Goal: Task Accomplishment & Management: Use online tool/utility

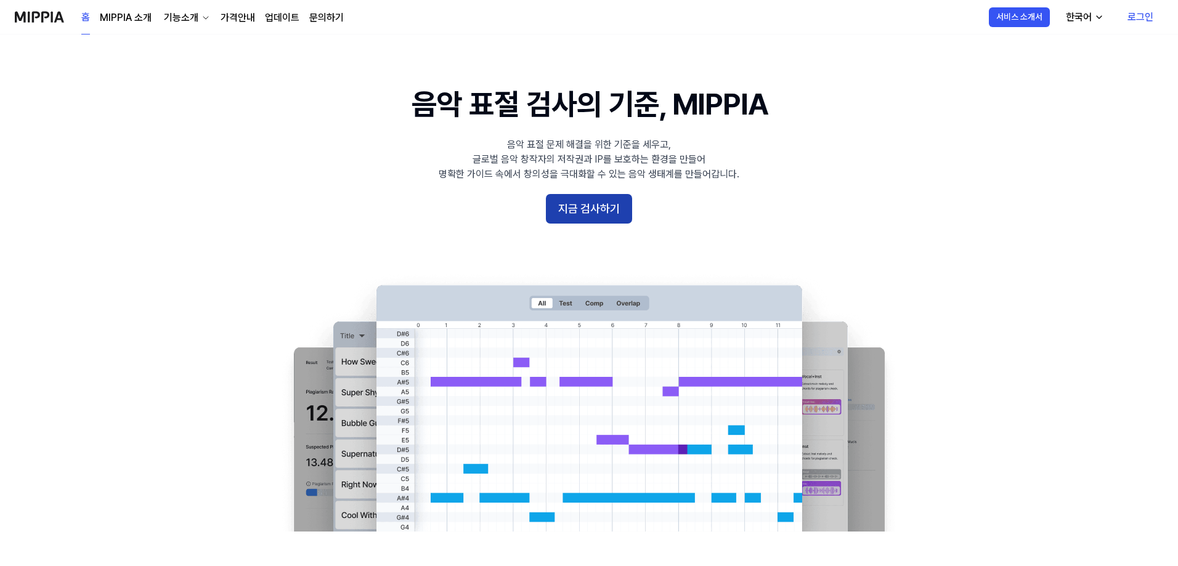
click at [605, 198] on button "지금 검사하기" at bounding box center [589, 209] width 86 height 30
click at [609, 199] on button "지금 검사하기" at bounding box center [589, 209] width 86 height 30
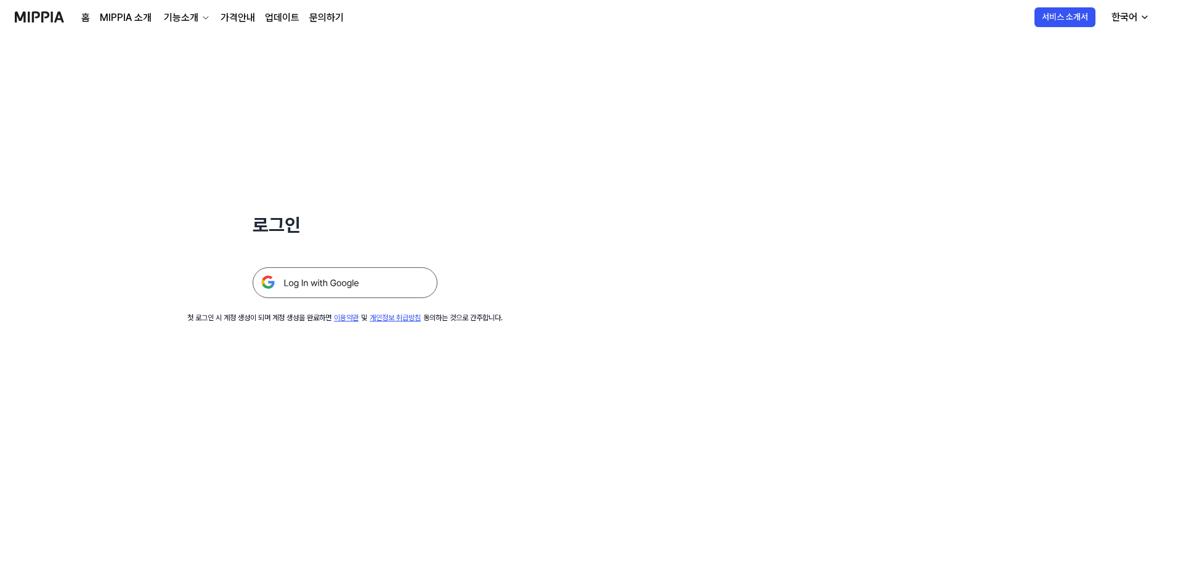
click at [382, 283] on img at bounding box center [345, 282] width 185 height 31
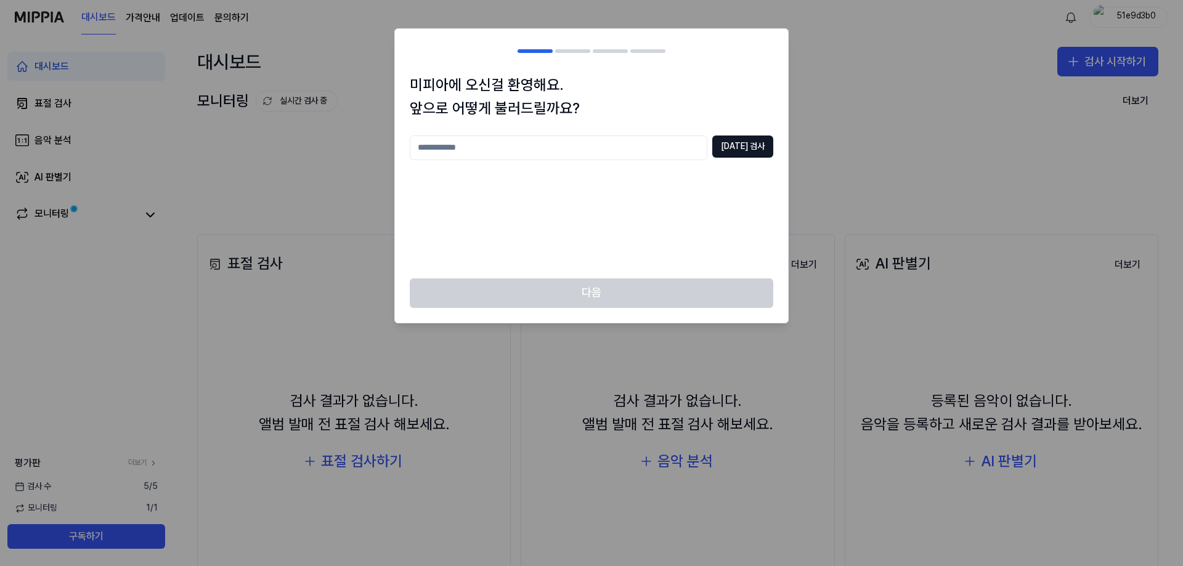
click at [550, 151] on input "text" at bounding box center [559, 148] width 298 height 25
type input "**"
click at [760, 146] on button "[DATE] 검사" at bounding box center [742, 147] width 61 height 22
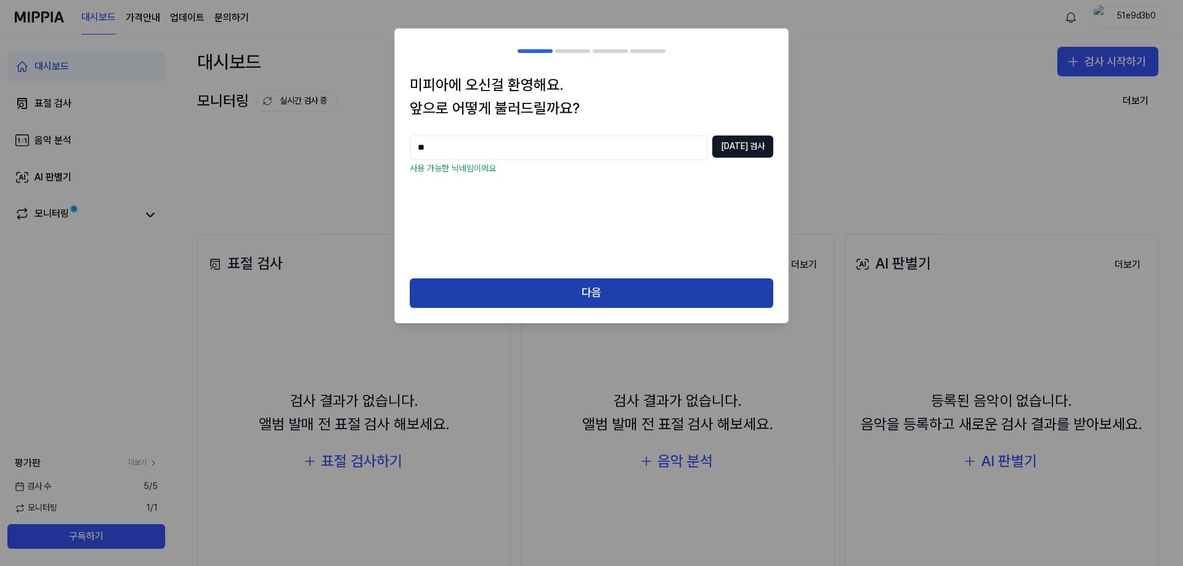
click at [616, 287] on button "다음" at bounding box center [592, 294] width 364 height 30
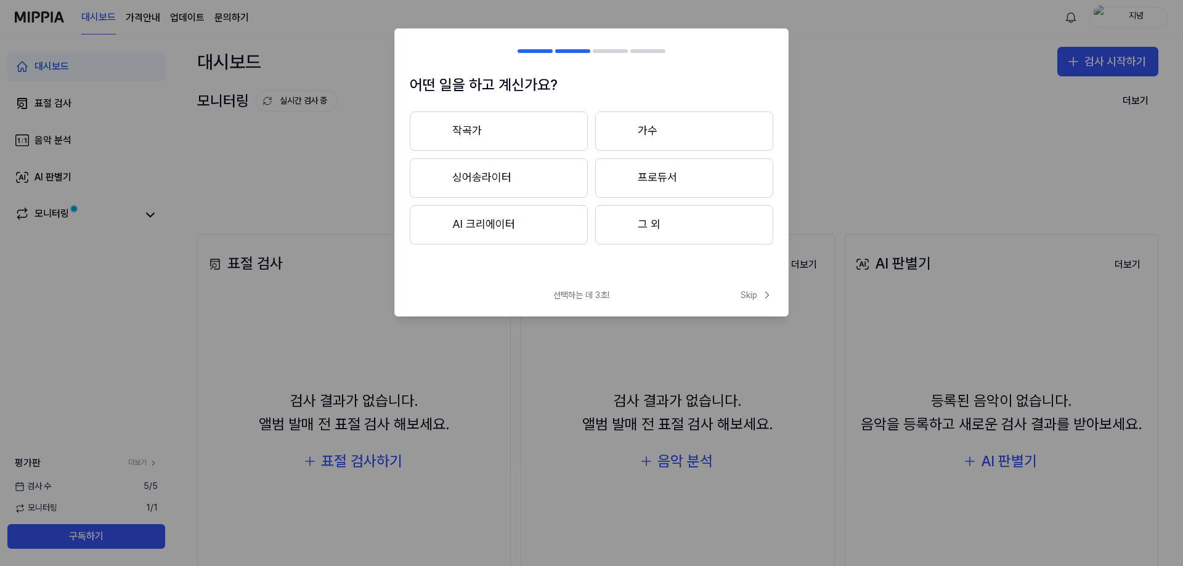
click at [635, 126] on button "가수" at bounding box center [684, 131] width 178 height 39
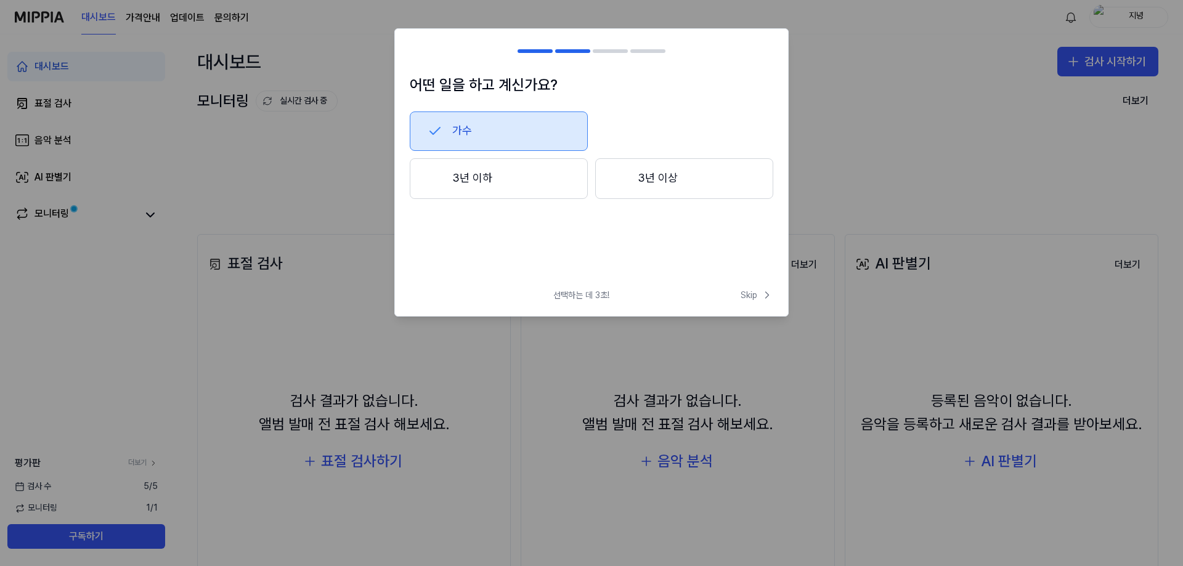
click at [545, 183] on button "3년 이하" at bounding box center [499, 178] width 178 height 41
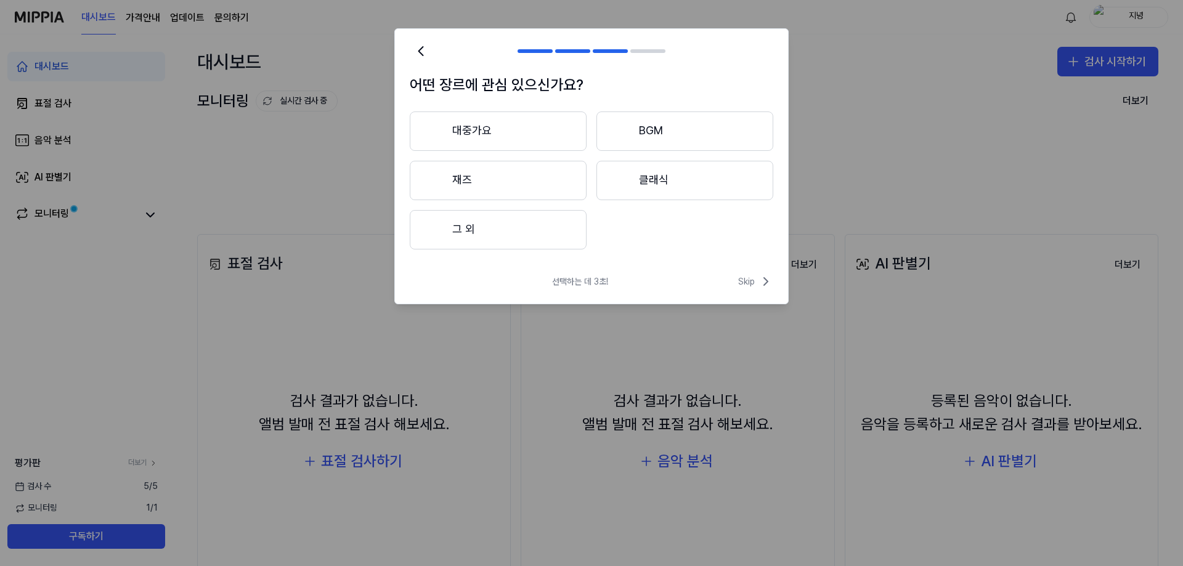
click at [524, 137] on button "대중가요" at bounding box center [498, 131] width 177 height 39
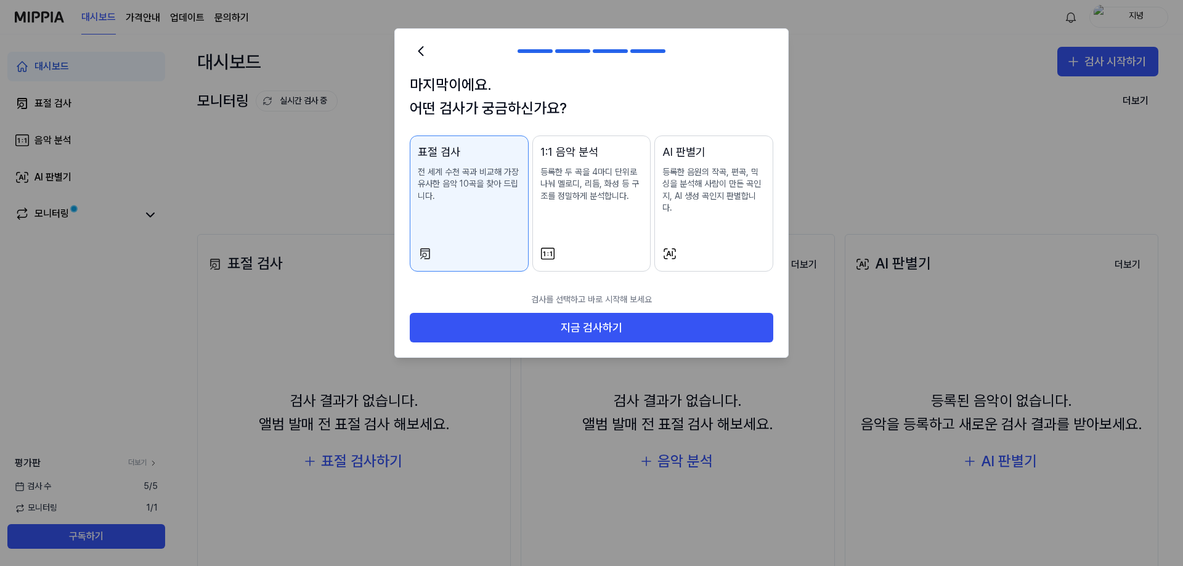
click at [667, 247] on icon at bounding box center [669, 254] width 15 height 15
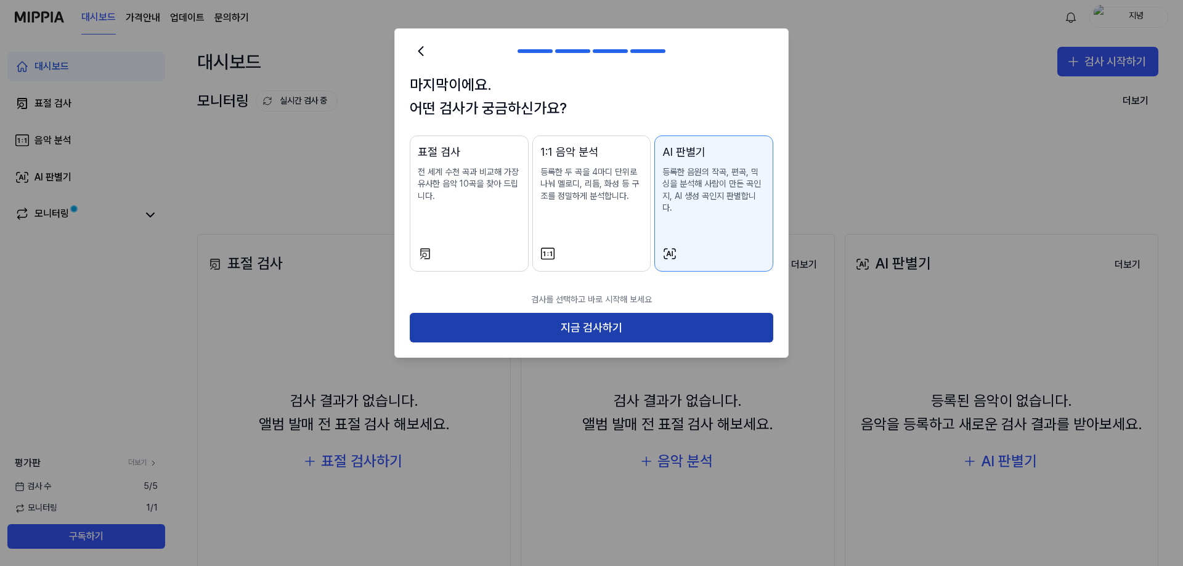
click at [638, 313] on button "지금 검사하기" at bounding box center [592, 328] width 364 height 30
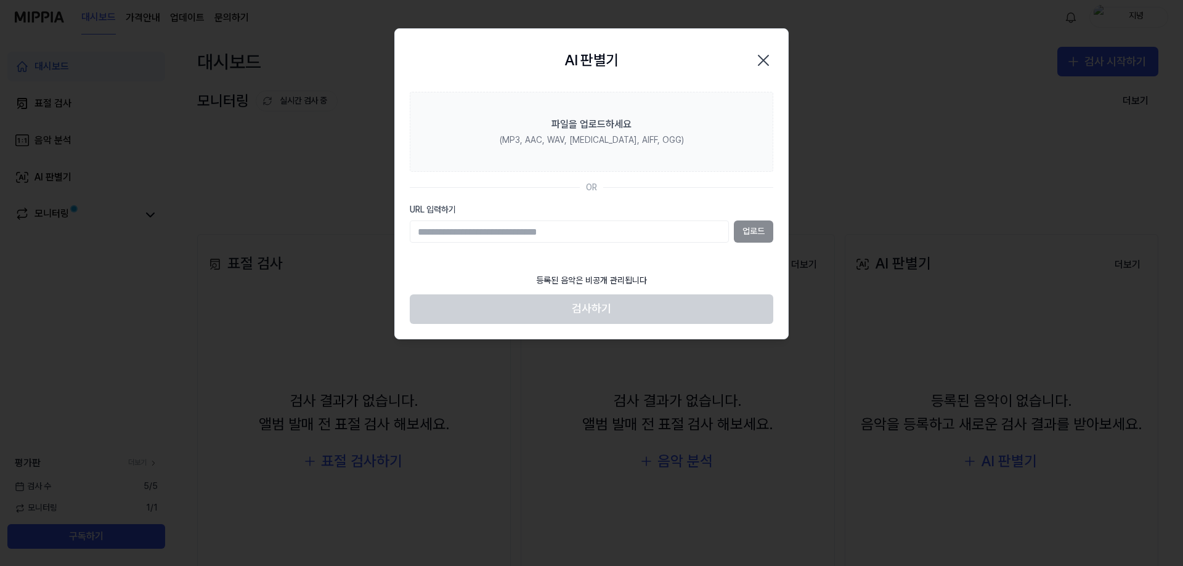
click at [528, 238] on input "URL 입력하기" at bounding box center [569, 232] width 319 height 22
type input "**********"
click at [613, 222] on input "URL 입력하기" at bounding box center [569, 232] width 319 height 22
paste input "**********"
type input "**********"
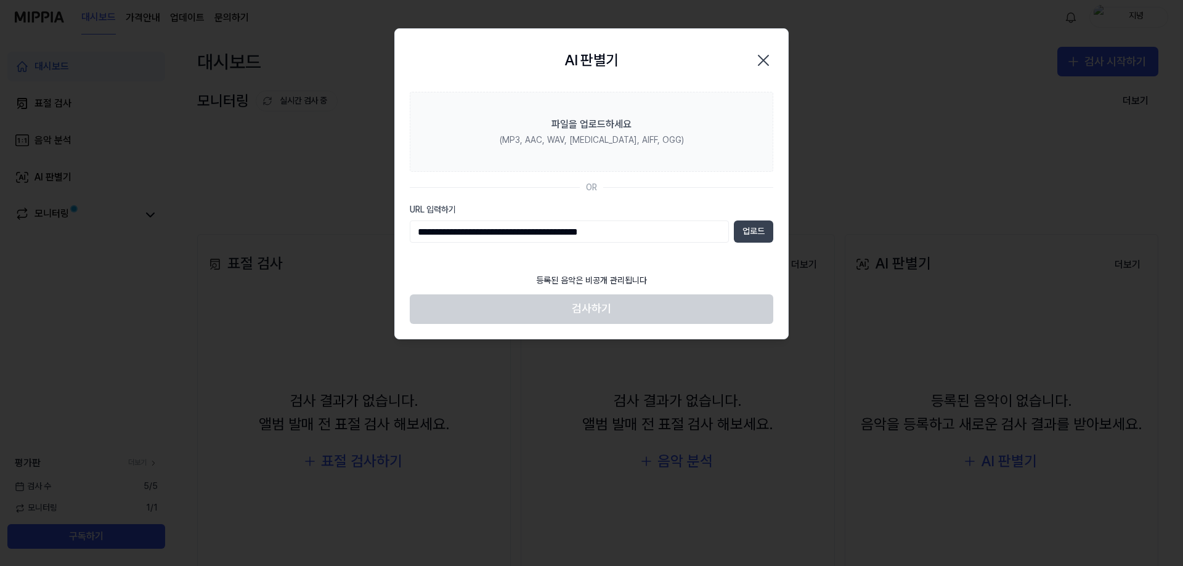
click at [751, 234] on button "업로드" at bounding box center [753, 232] width 39 height 22
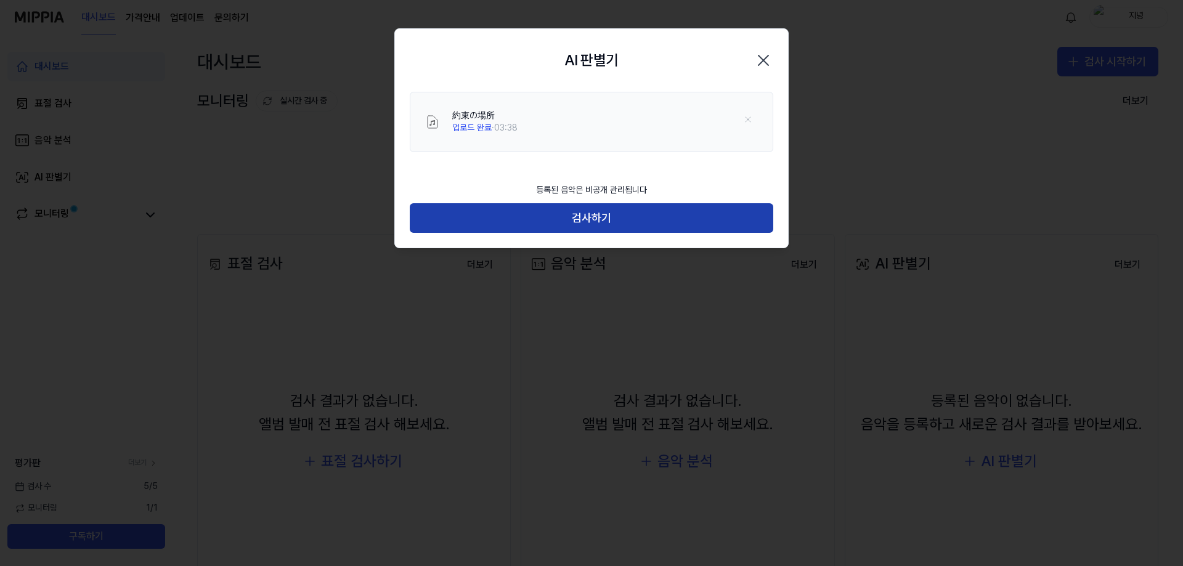
click at [631, 218] on button "검사하기" at bounding box center [592, 218] width 364 height 30
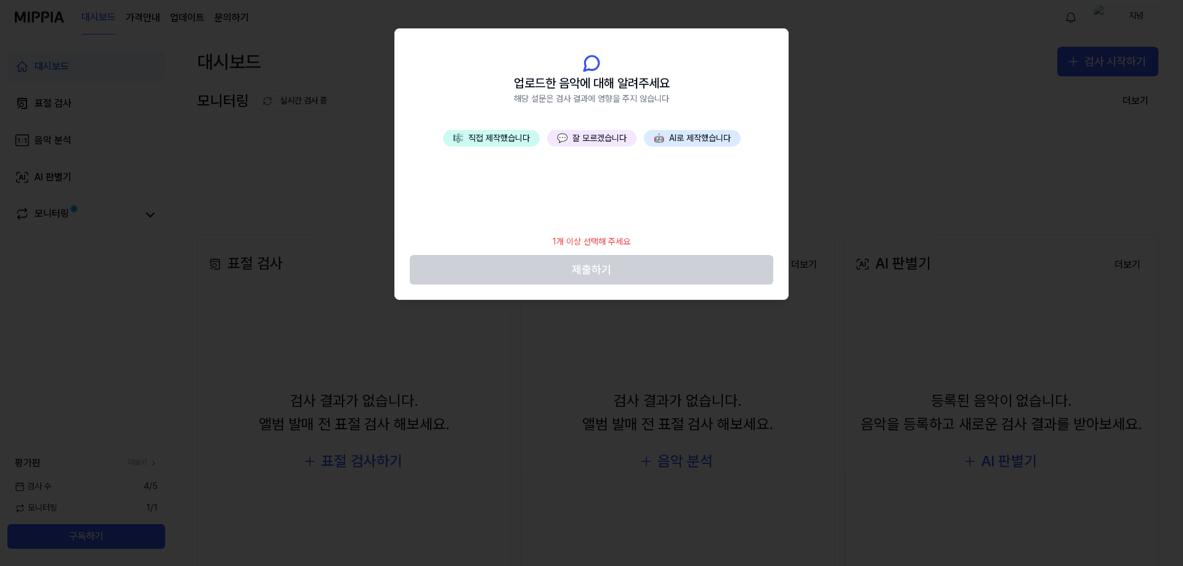
click at [581, 139] on button "💬 잘 모르겠습니다" at bounding box center [591, 138] width 89 height 17
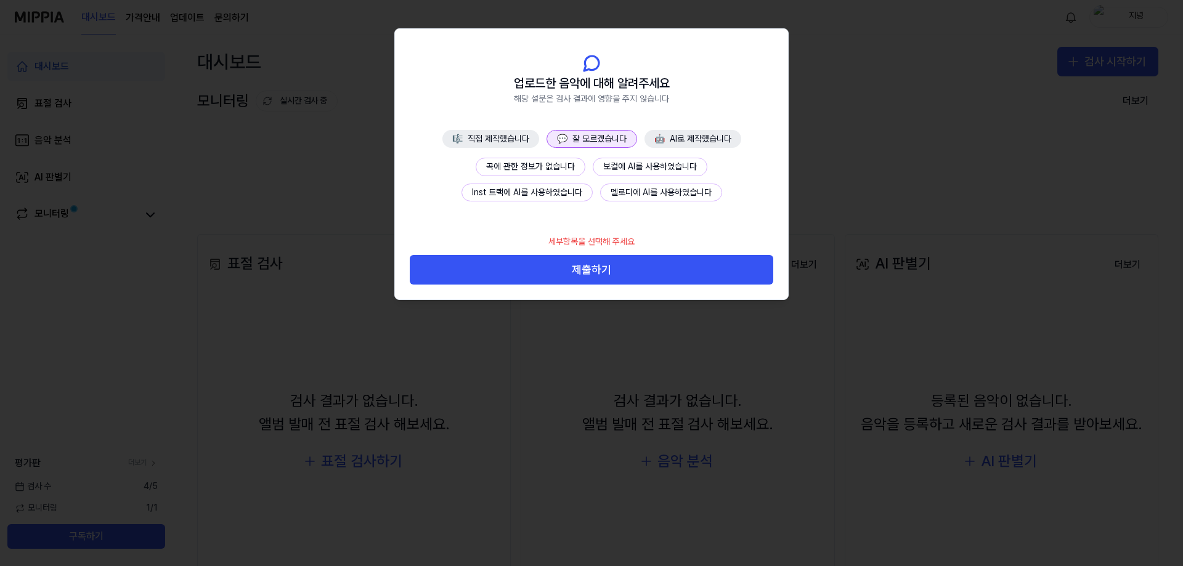
click at [556, 169] on button "곡에 관한 정보가 없습니다" at bounding box center [531, 167] width 110 height 18
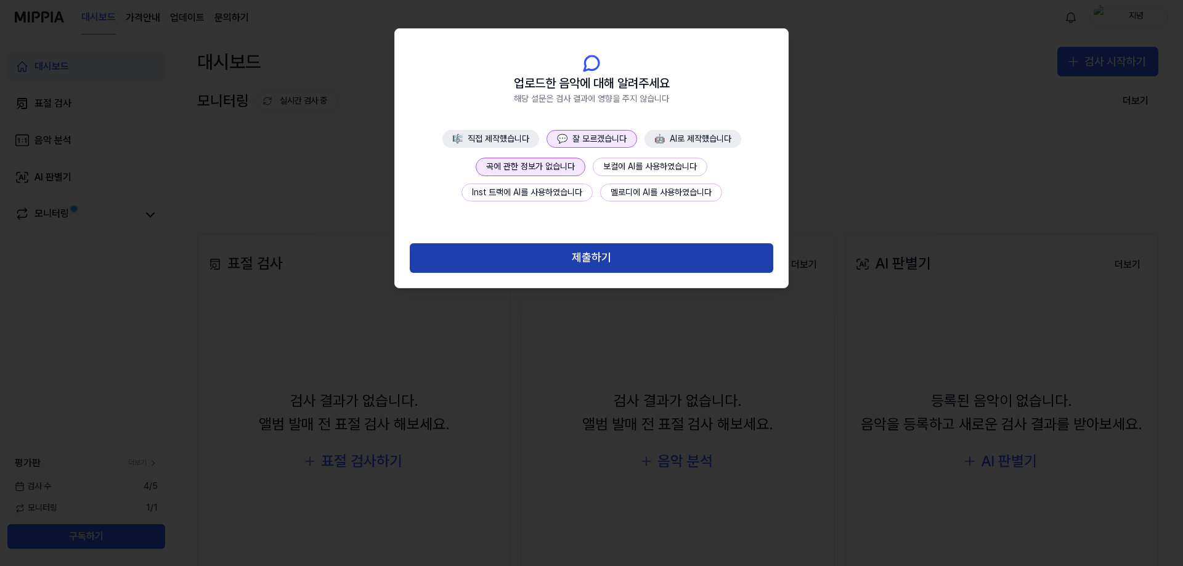
click at [585, 253] on button "제출하기" at bounding box center [592, 258] width 364 height 30
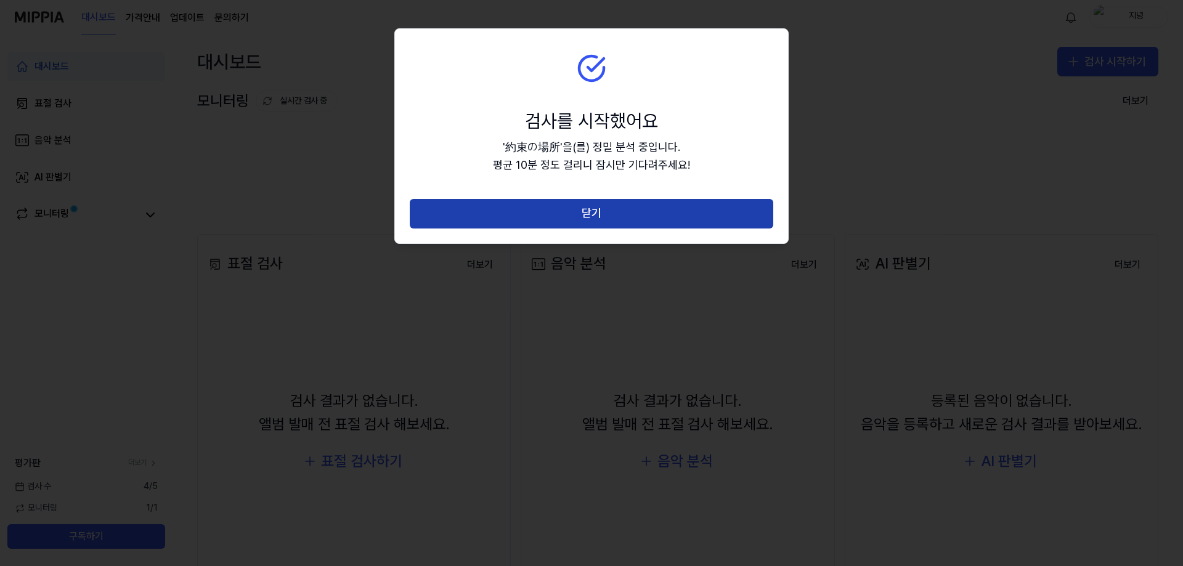
click at [600, 210] on button "닫기" at bounding box center [592, 214] width 364 height 30
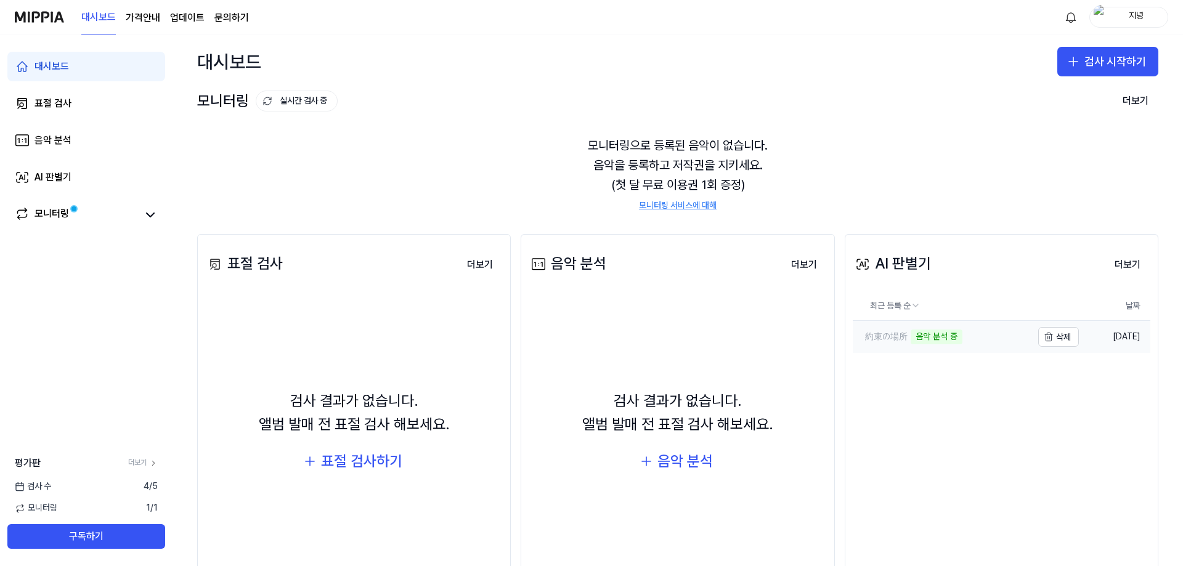
click at [924, 335] on div "음악 분석 중" at bounding box center [937, 337] width 52 height 15
click at [67, 220] on div "모니터링" at bounding box center [52, 214] width 35 height 17
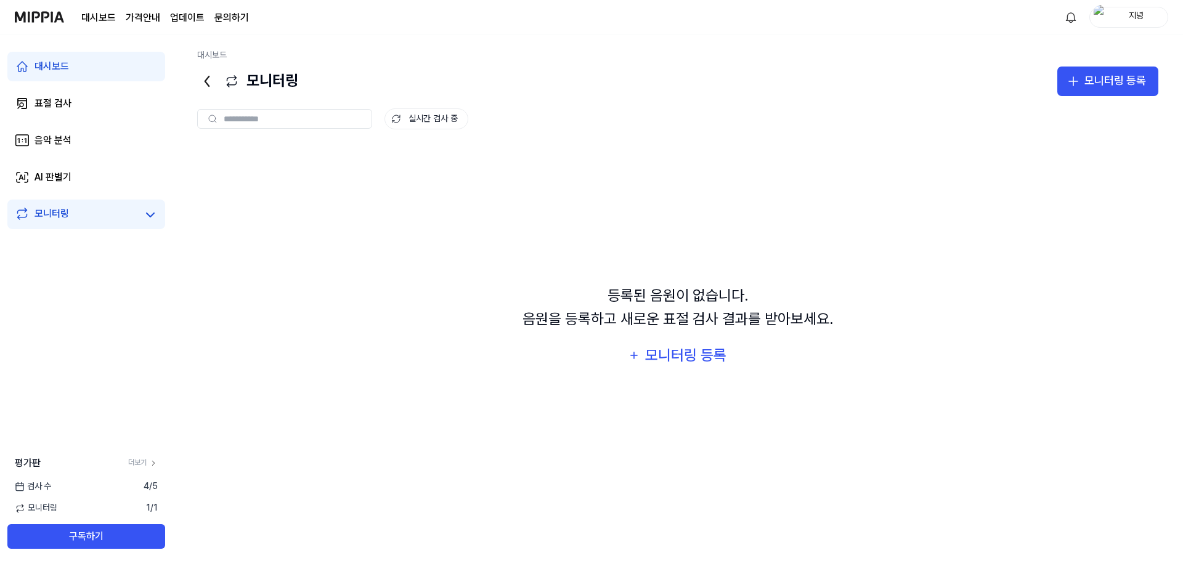
click at [97, 68] on link "대시보드" at bounding box center [86, 67] width 158 height 30
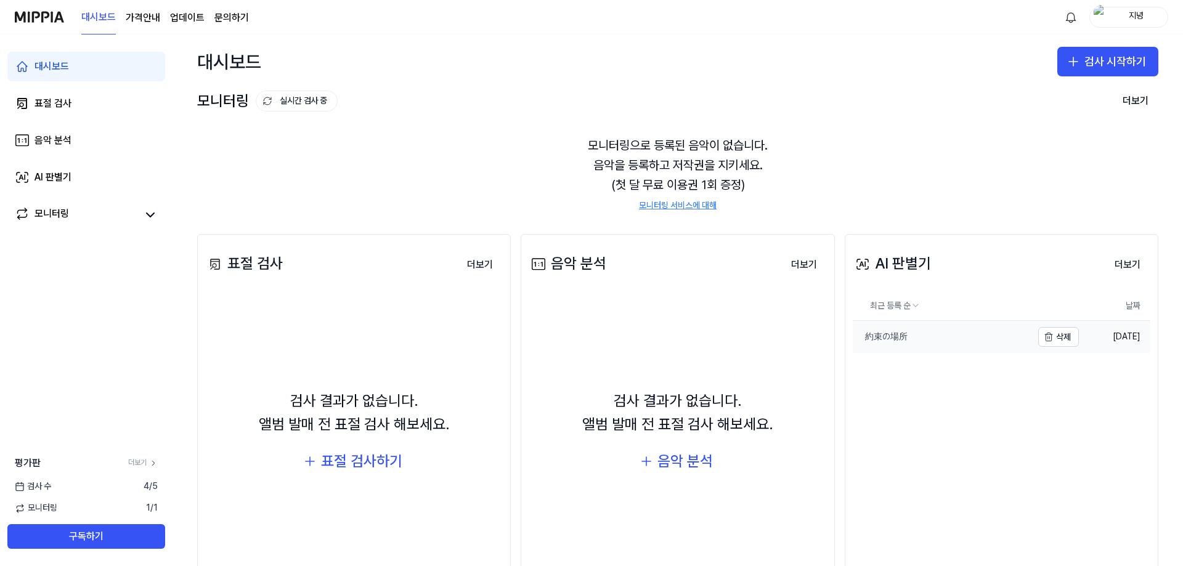
click at [963, 333] on link "約束の場所" at bounding box center [942, 337] width 179 height 32
